Goal: Obtain resource: Download file/media

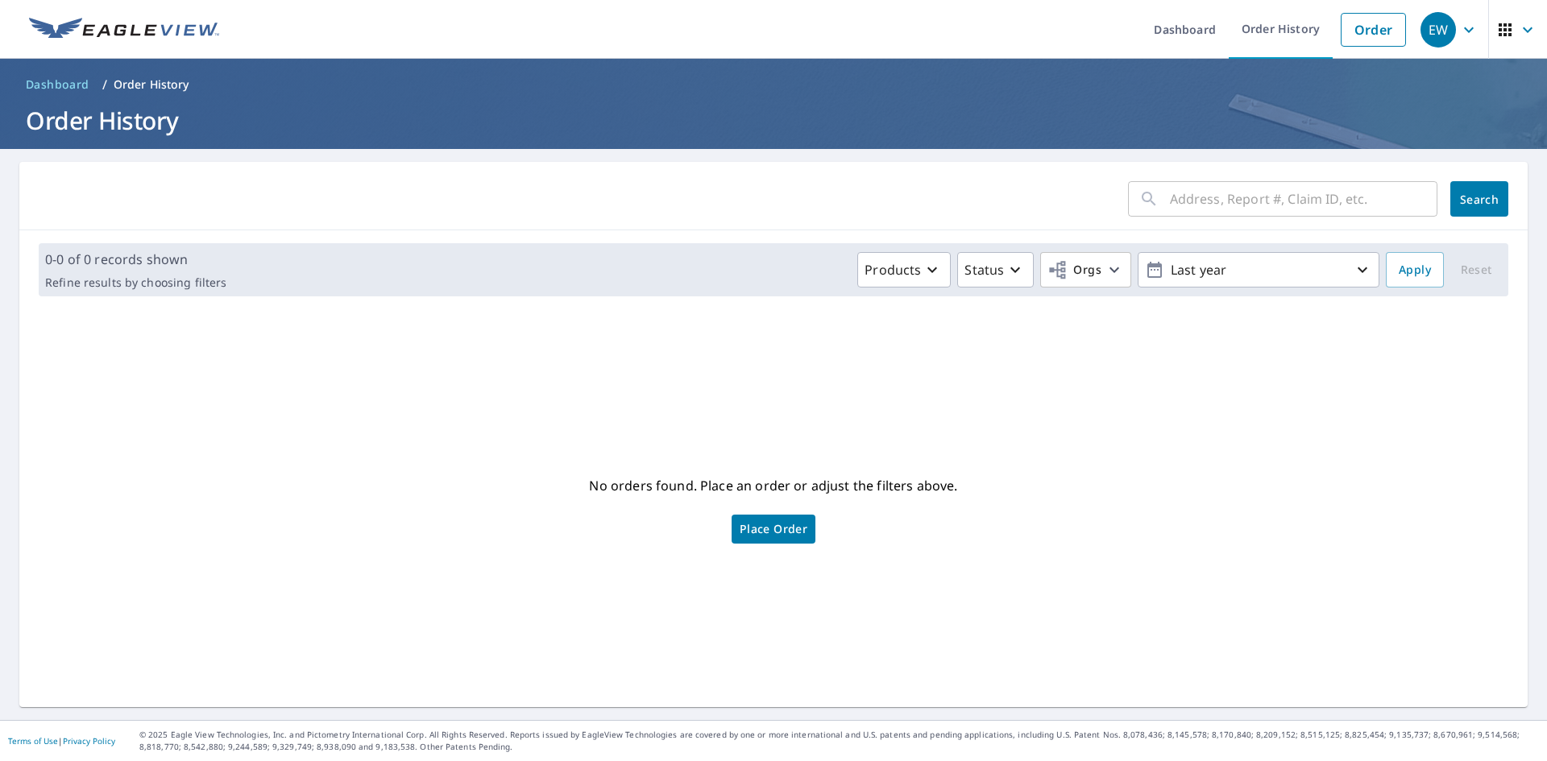
click at [1212, 198] on input "text" at bounding box center [1303, 198] width 267 height 45
click at [1189, 201] on input "text" at bounding box center [1303, 198] width 267 height 45
type input "15455"
click button "Search" at bounding box center [1479, 198] width 58 height 35
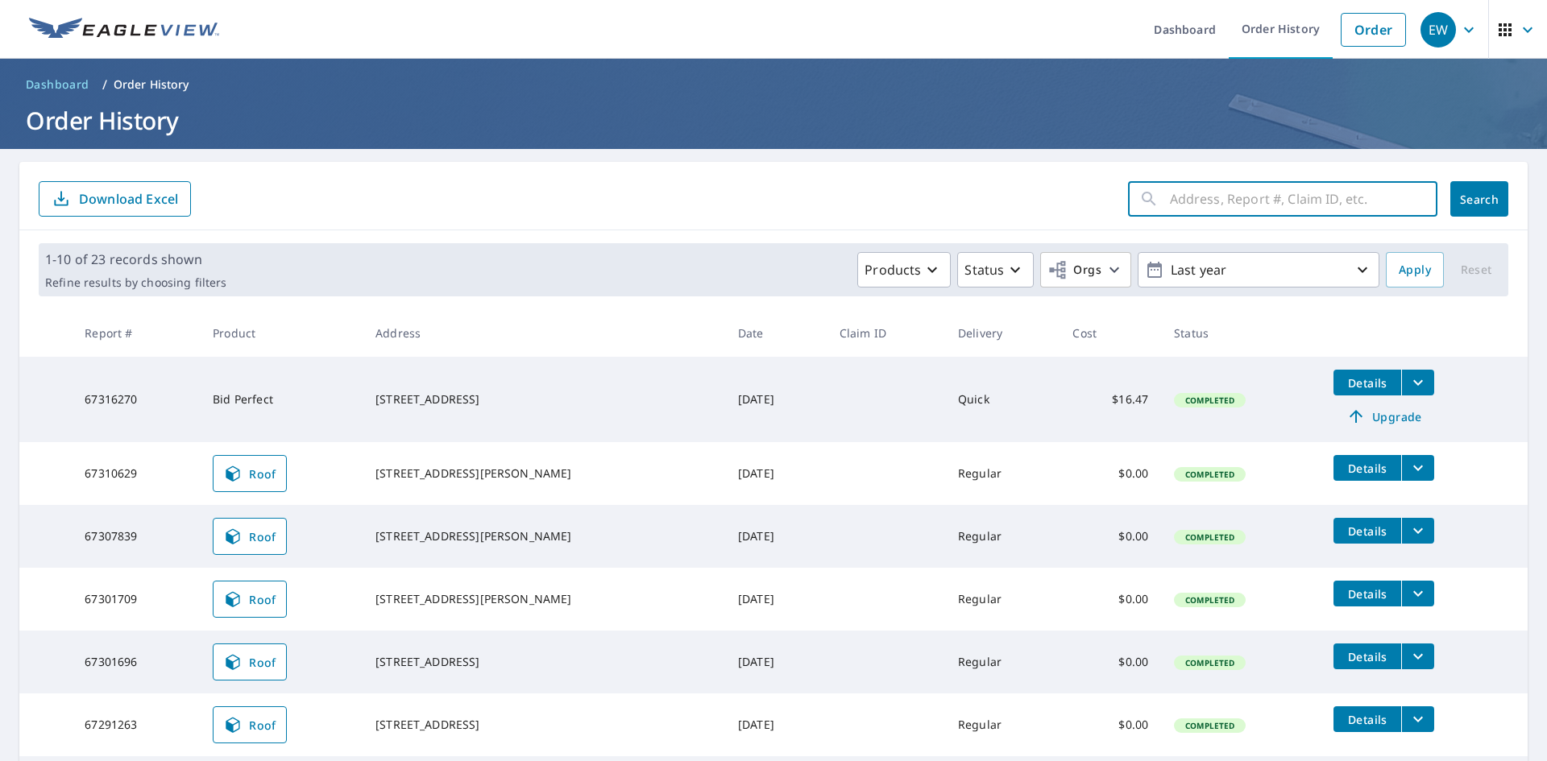
click at [1269, 199] on input "text" at bounding box center [1303, 198] width 267 height 45
type input "15455"
click button "Search" at bounding box center [1479, 198] width 58 height 35
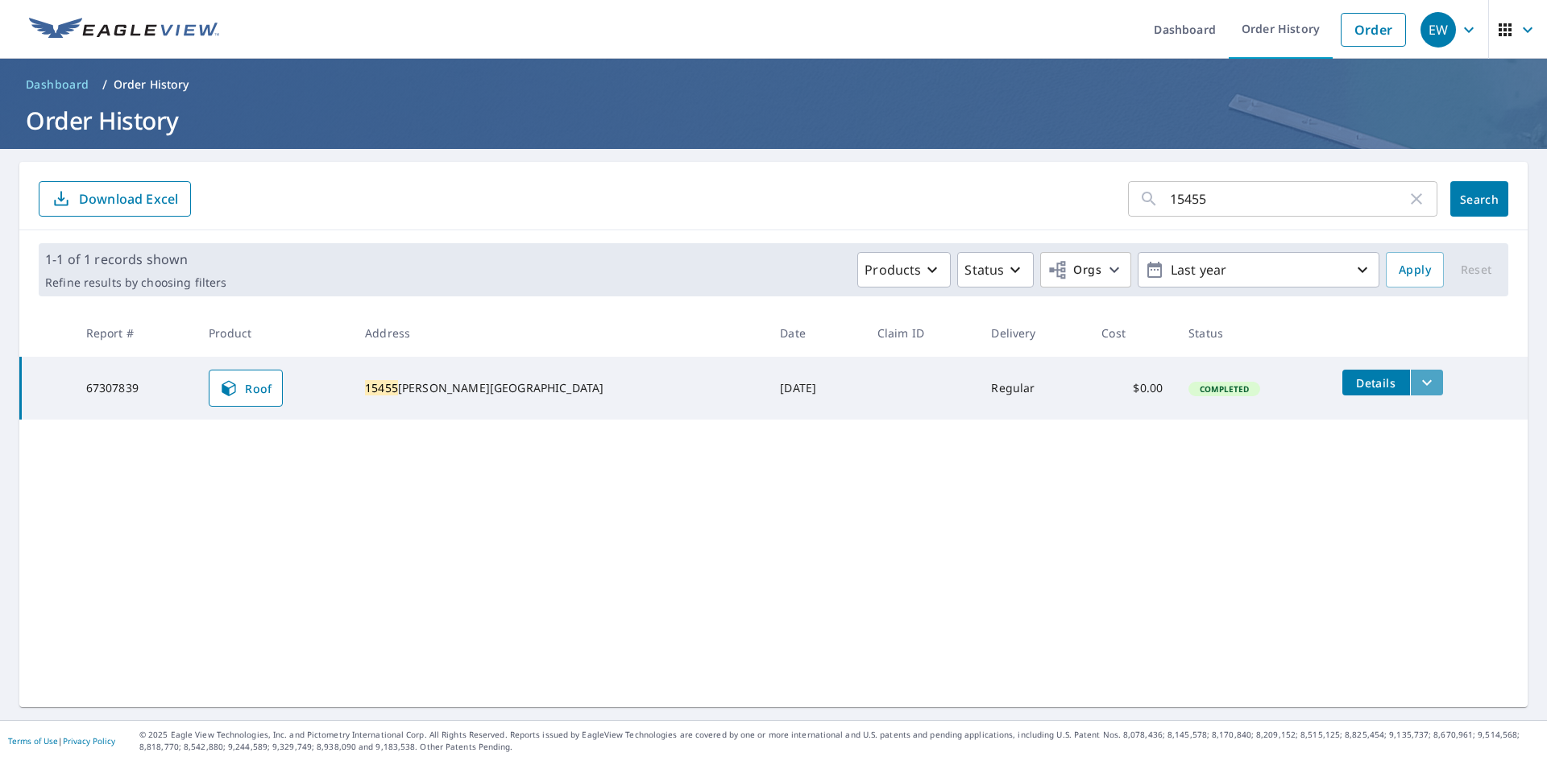
click at [1417, 384] on icon "filesDropdownBtn-67307839" at bounding box center [1426, 382] width 19 height 19
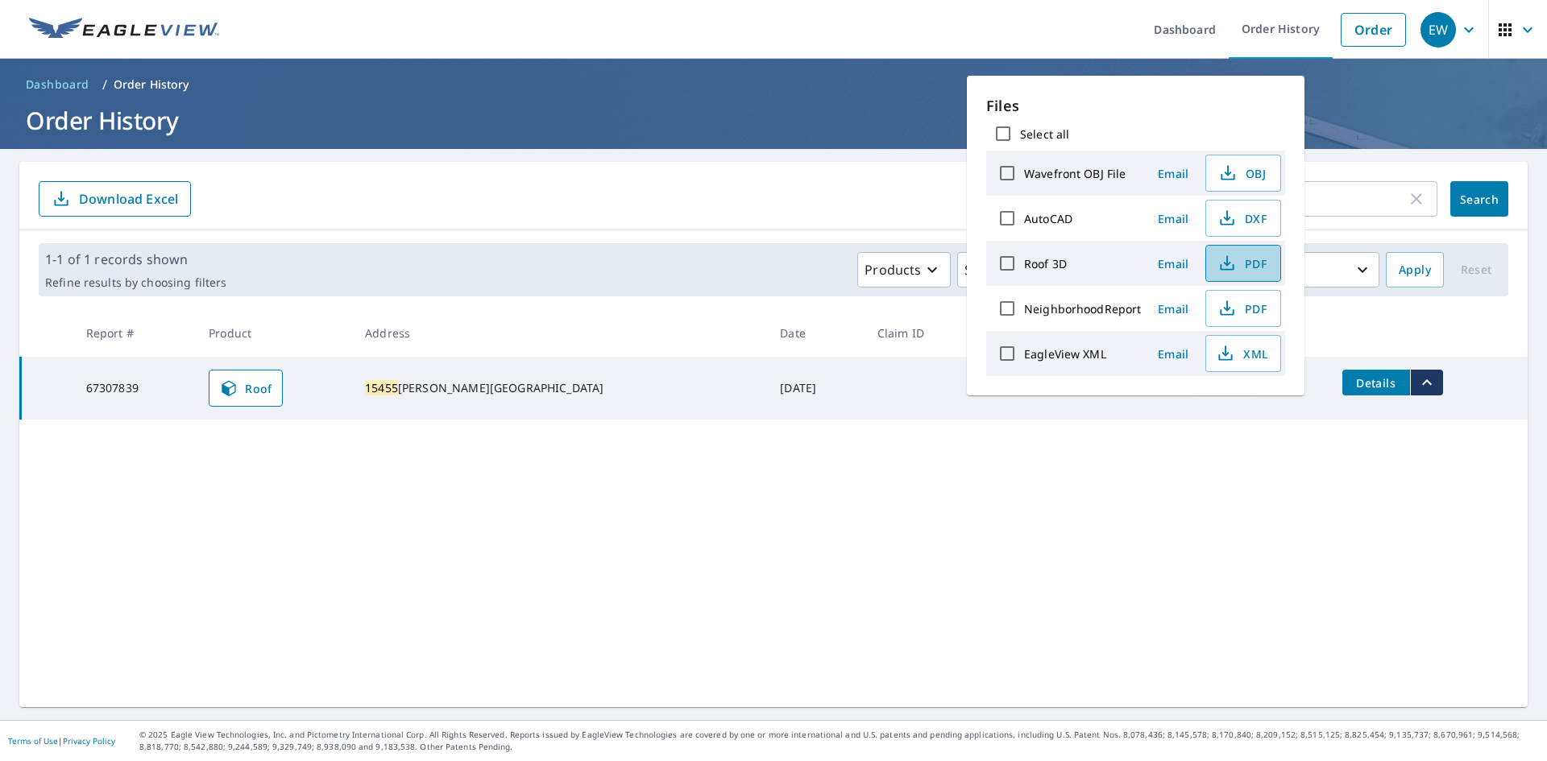
click at [1232, 259] on icon "button" at bounding box center [1226, 263] width 19 height 19
